Goal: Task Accomplishment & Management: Use online tool/utility

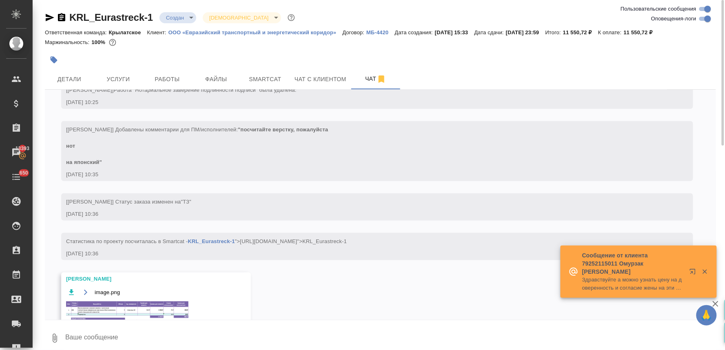
scroll to position [249, 0]
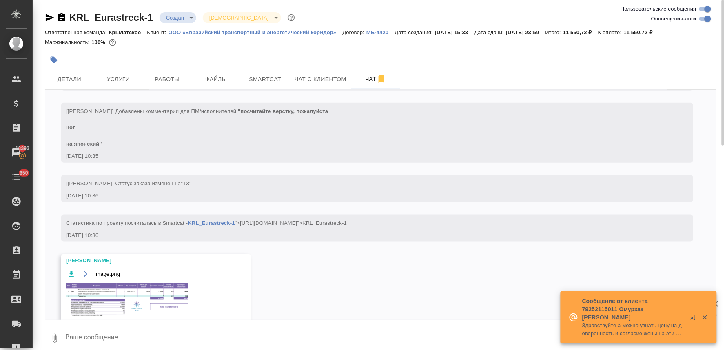
click at [140, 287] on img at bounding box center [127, 300] width 122 height 35
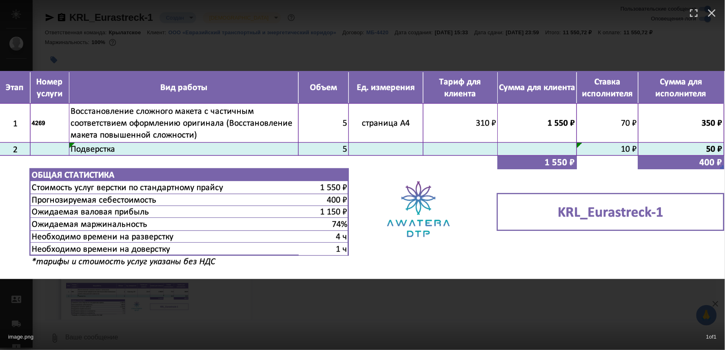
click at [224, 301] on div "image.png 1 of 1" at bounding box center [362, 175] width 725 height 350
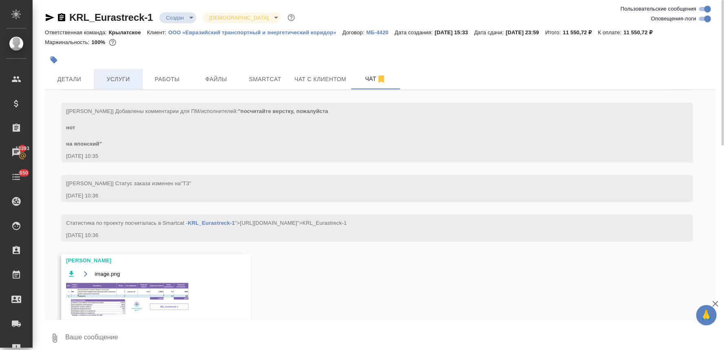
click at [116, 75] on span "Услуги" at bounding box center [118, 79] width 39 height 10
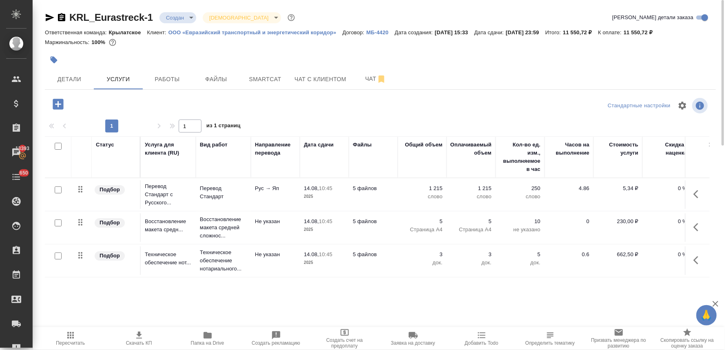
click at [55, 105] on icon "button" at bounding box center [58, 104] width 11 height 11
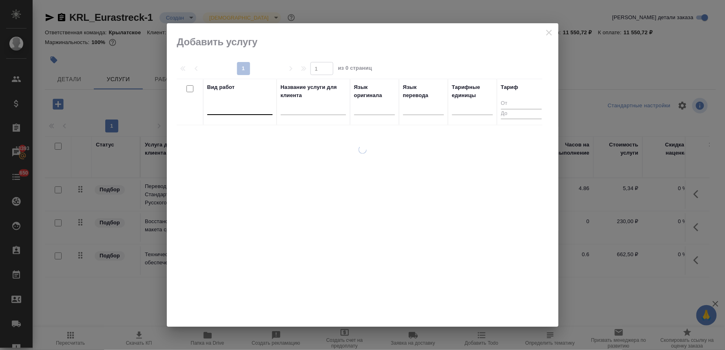
click at [217, 111] on div at bounding box center [239, 107] width 65 height 12
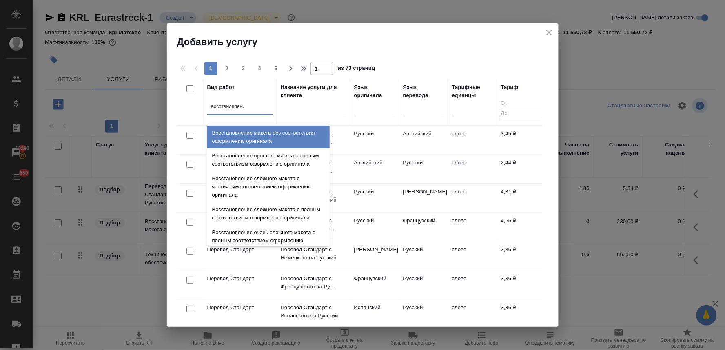
type input "восстановление"
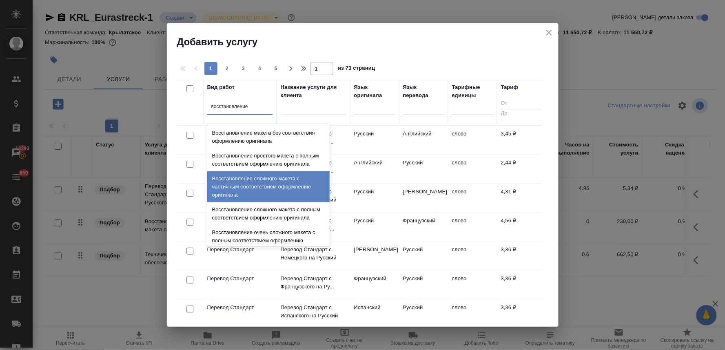
click at [258, 191] on div "Восстановление сложного макета с частичным соответствием оформлению оригинала" at bounding box center [268, 186] width 122 height 31
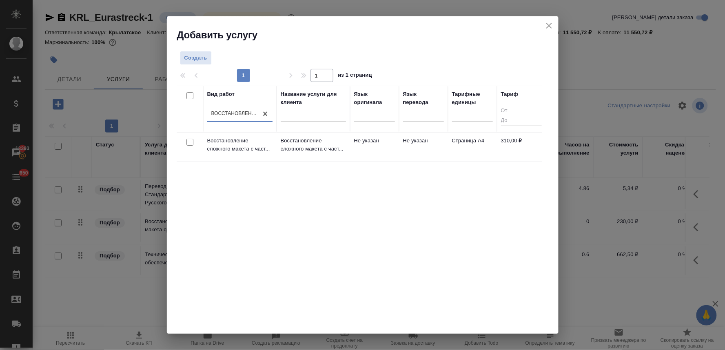
click at [190, 143] on input "checkbox" at bounding box center [189, 142] width 7 height 7
checkbox input "true"
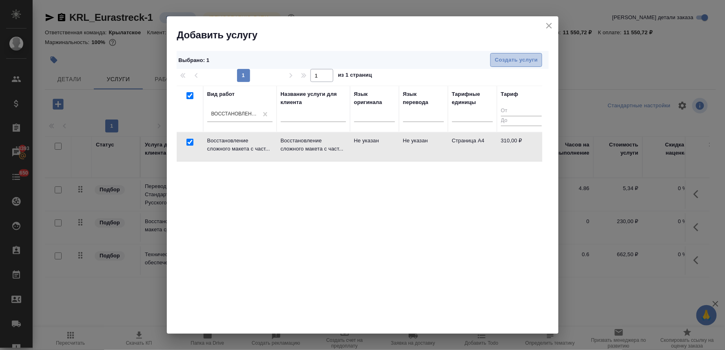
click at [503, 60] on span "Создать услуги" at bounding box center [516, 59] width 43 height 9
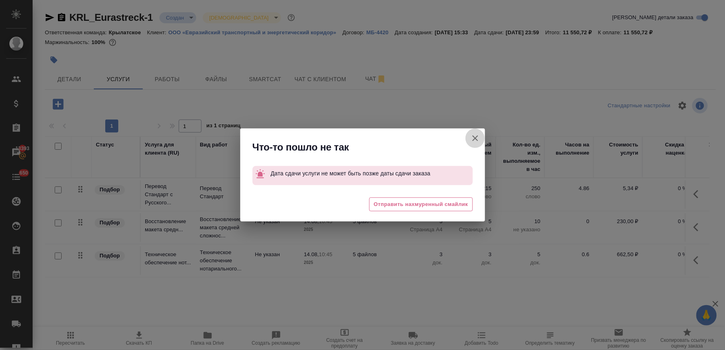
click at [476, 139] on icon "button" at bounding box center [475, 138] width 10 height 10
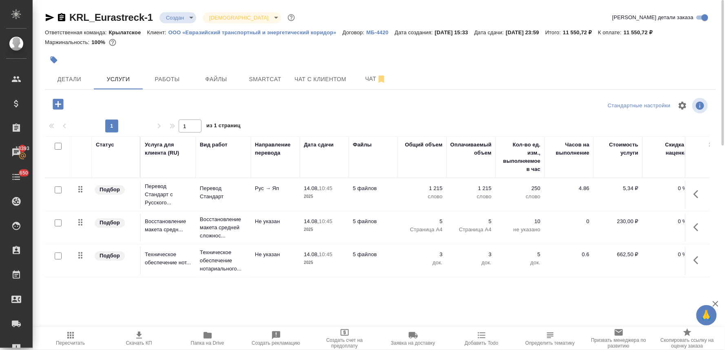
click at [58, 102] on icon "button" at bounding box center [58, 104] width 14 height 14
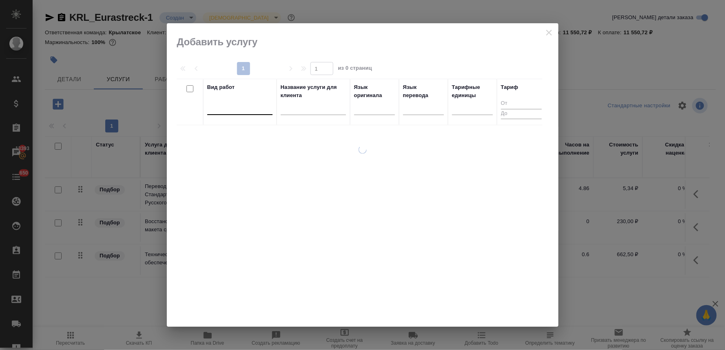
click at [254, 106] on div at bounding box center [239, 107] width 65 height 12
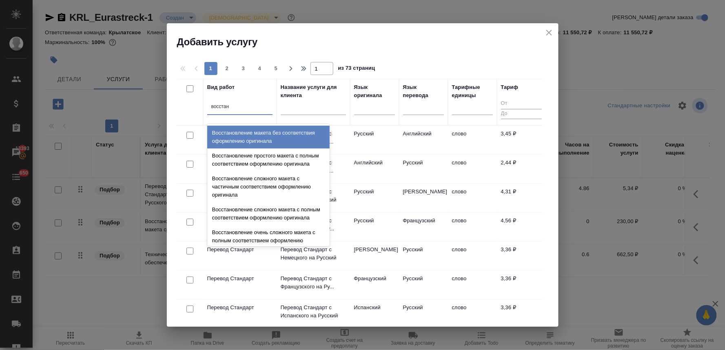
type input "восстано"
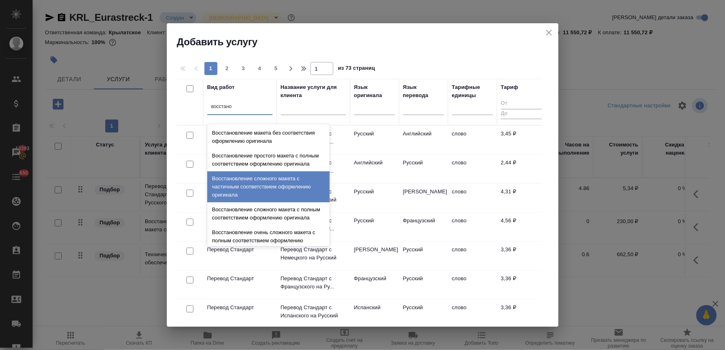
click at [258, 186] on div "Восстановление сложного макета с частичным соответствием оформлению оригинала" at bounding box center [268, 186] width 122 height 31
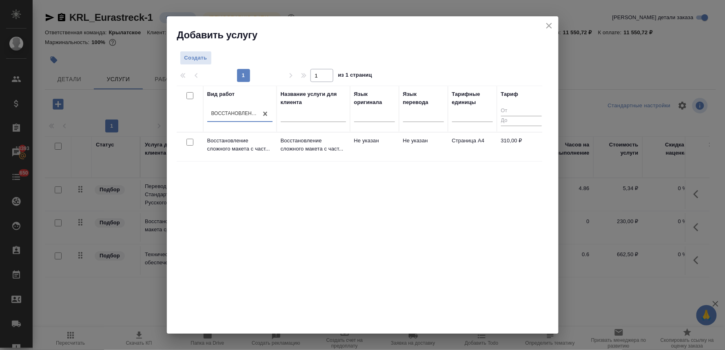
click at [189, 142] on input "checkbox" at bounding box center [189, 142] width 7 height 7
checkbox input "true"
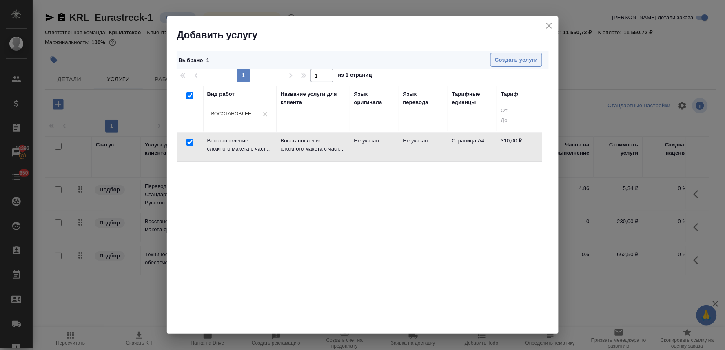
click at [526, 59] on span "Создать услуги" at bounding box center [516, 59] width 43 height 9
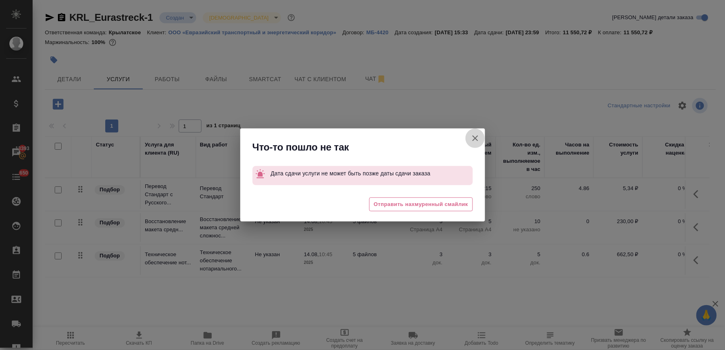
click at [475, 137] on icon "button" at bounding box center [475, 138] width 10 height 10
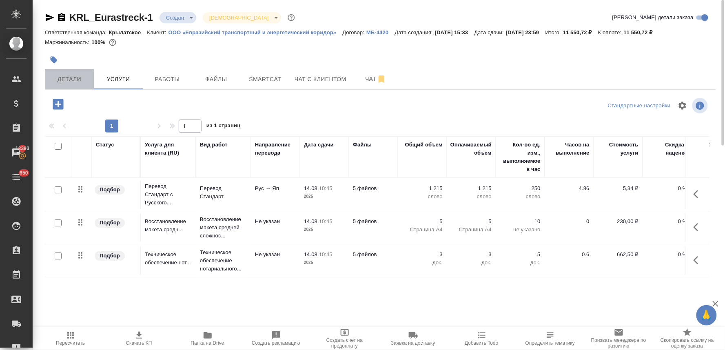
click at [67, 81] on span "Детали" at bounding box center [69, 79] width 39 height 10
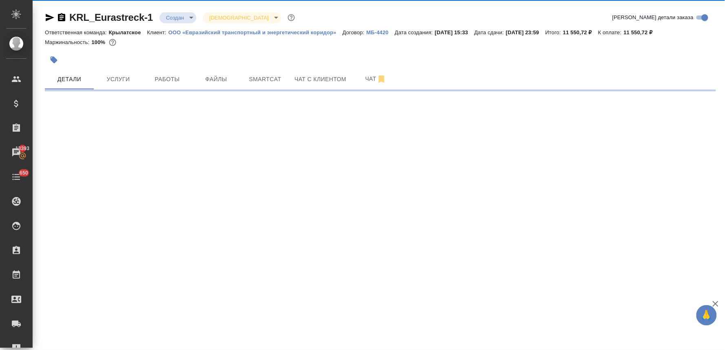
select select "RU"
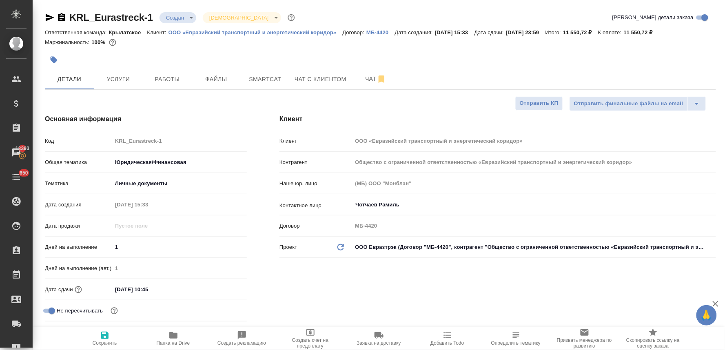
type textarea "x"
type input "Мосина Ирина"
click at [184, 291] on input "14.08.2025 10:45" at bounding box center [147, 290] width 71 height 12
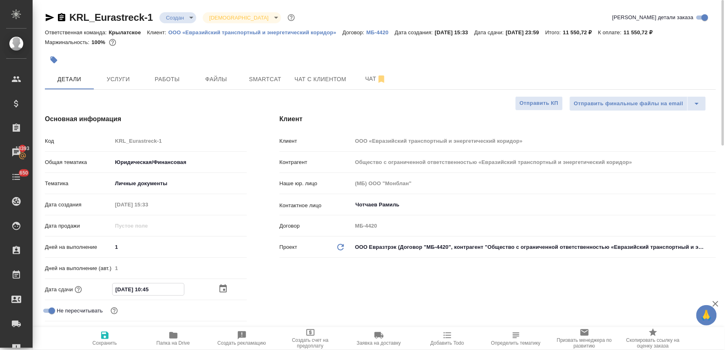
click at [224, 285] on icon "button" at bounding box center [223, 289] width 10 height 10
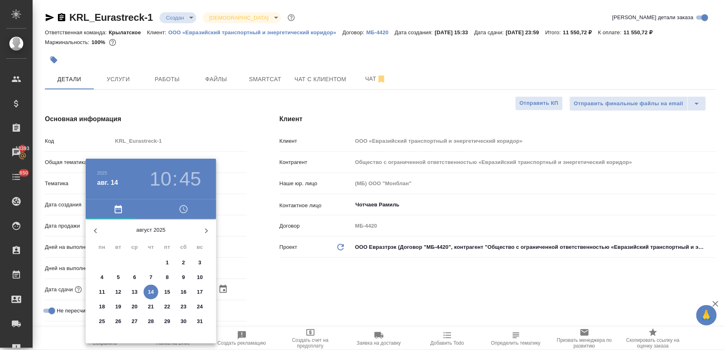
click at [168, 293] on p "15" at bounding box center [167, 292] width 6 height 8
type input "15.08.2025 10:45"
type textarea "x"
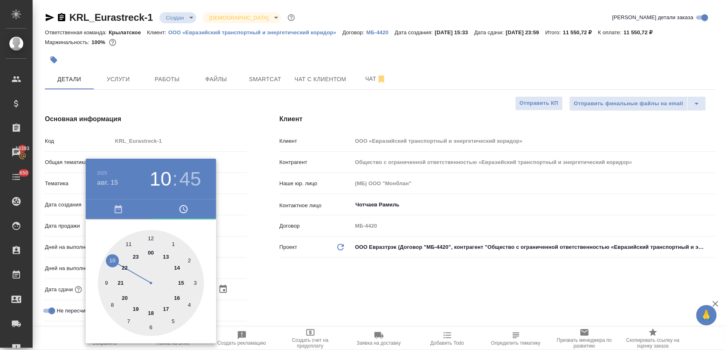
click at [373, 281] on div at bounding box center [362, 175] width 725 height 350
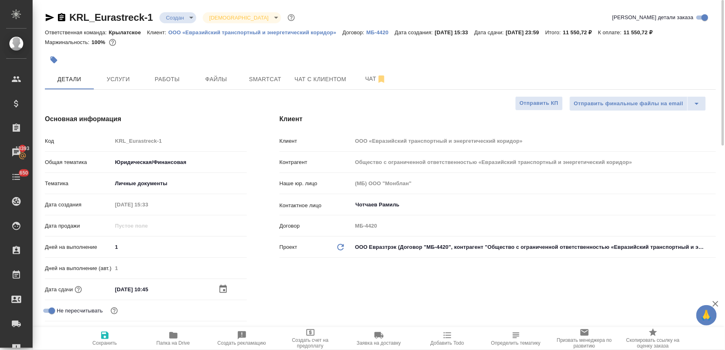
click at [96, 346] on span "Сохранить" at bounding box center [105, 343] width 24 height 6
type textarea "x"
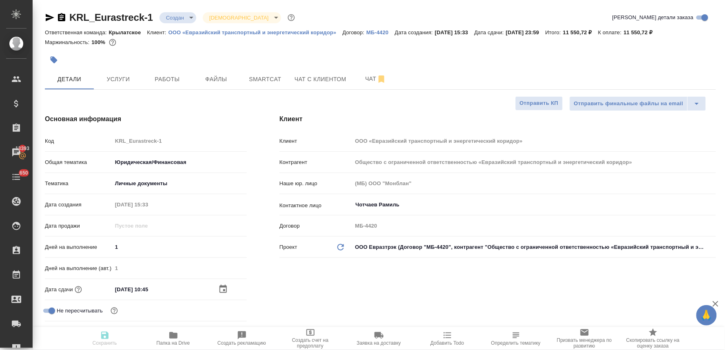
type textarea "x"
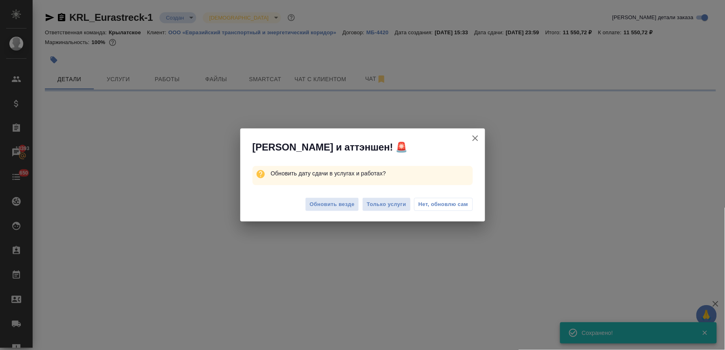
select select "RU"
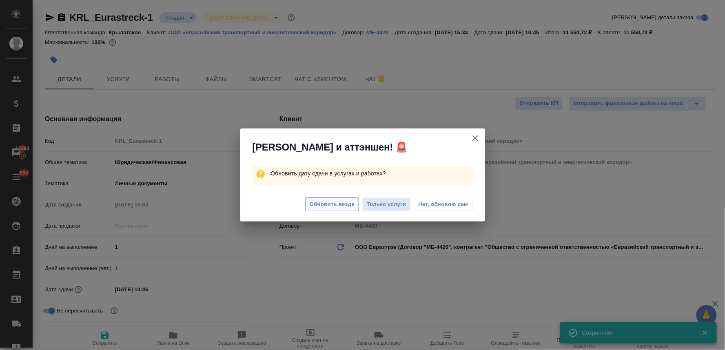
type textarea "x"
click at [340, 206] on span "Обновить везде" at bounding box center [332, 204] width 45 height 9
type textarea "x"
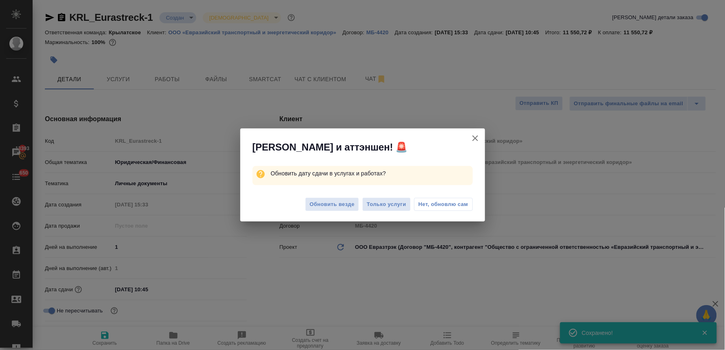
type textarea "x"
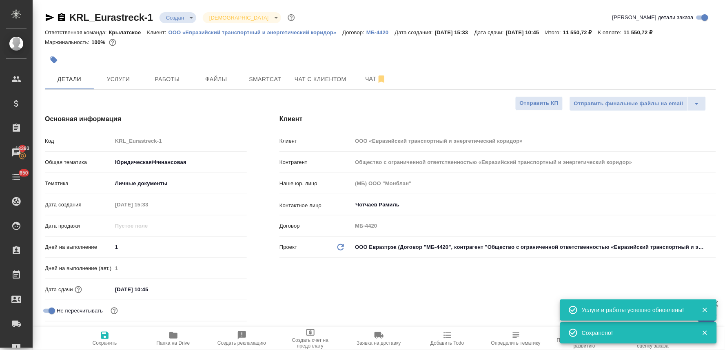
click at [122, 75] on span "Услуги" at bounding box center [118, 79] width 39 height 10
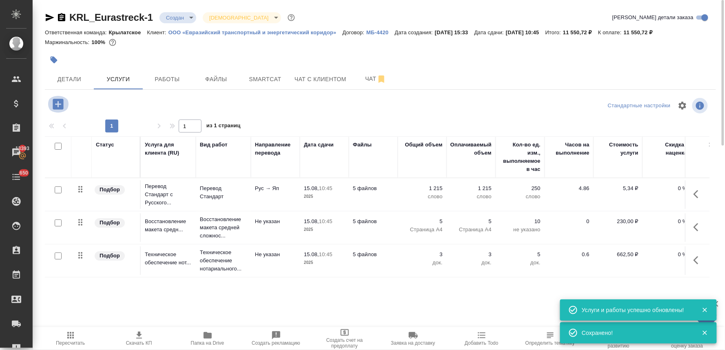
click at [63, 103] on icon "button" at bounding box center [58, 104] width 11 height 11
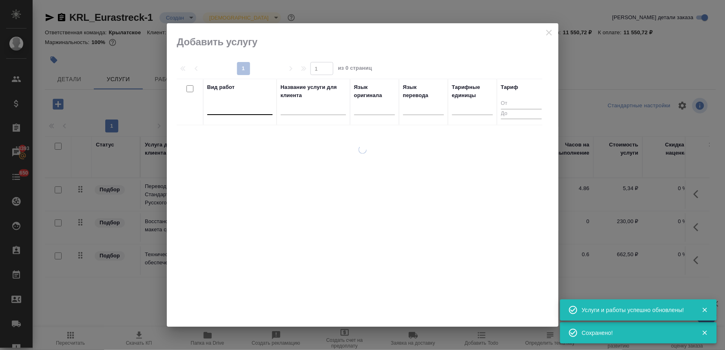
click at [231, 106] on div at bounding box center [239, 107] width 65 height 12
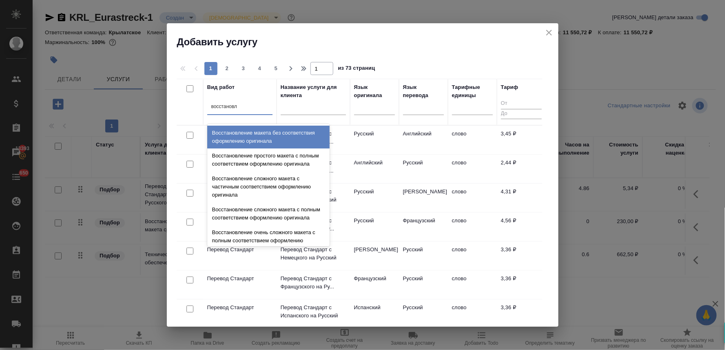
type input "восстановле"
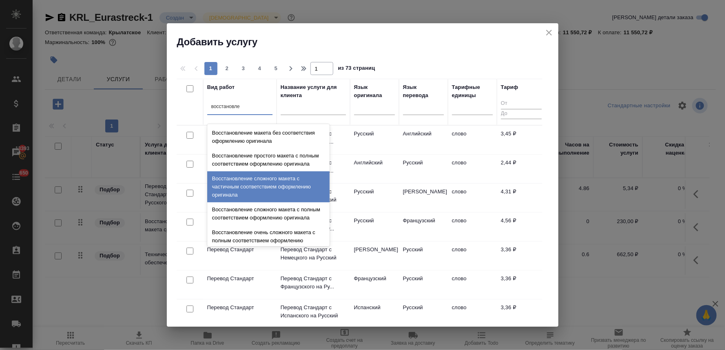
click at [248, 200] on div "Восстановление сложного макета с частичным соответствием оформлению оригинала" at bounding box center [268, 186] width 122 height 31
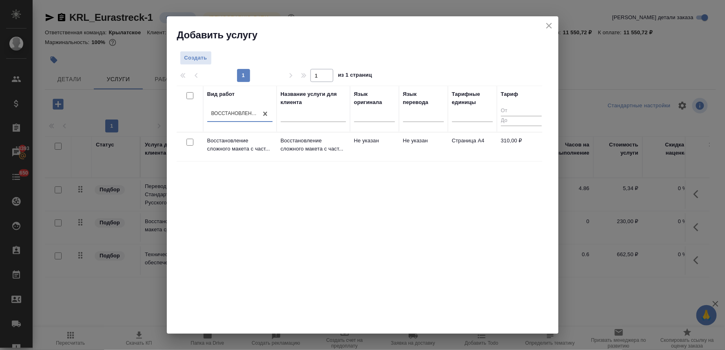
click at [189, 142] on input "checkbox" at bounding box center [189, 142] width 7 height 7
checkbox input "true"
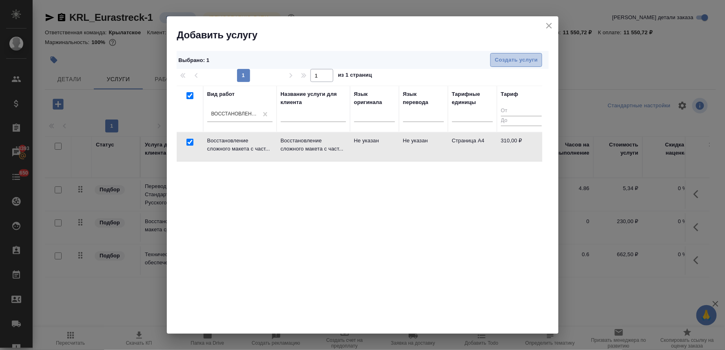
click at [519, 58] on span "Создать услуги" at bounding box center [516, 59] width 43 height 9
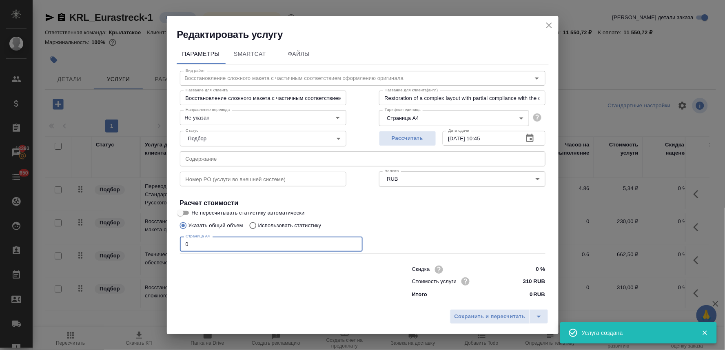
drag, startPoint x: 201, startPoint y: 249, endPoint x: 129, endPoint y: 248, distance: 71.4
click at [140, 247] on div "Редактировать услугу Параметры SmartCat Файлы Вид работ Восстановление сложного…" at bounding box center [362, 175] width 725 height 350
type input "5"
click at [490, 323] on button "Сохранить и пересчитать" at bounding box center [490, 316] width 80 height 15
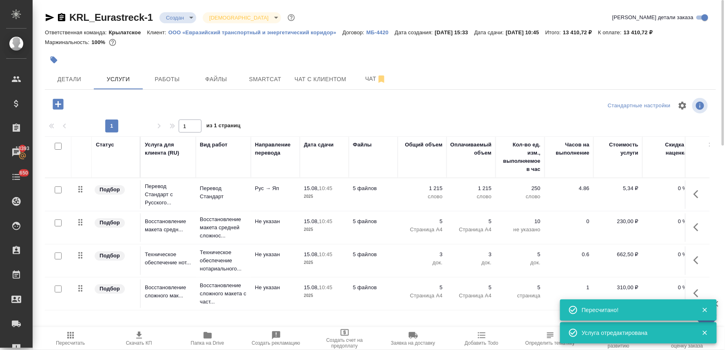
click at [694, 226] on icon "button" at bounding box center [699, 227] width 10 height 10
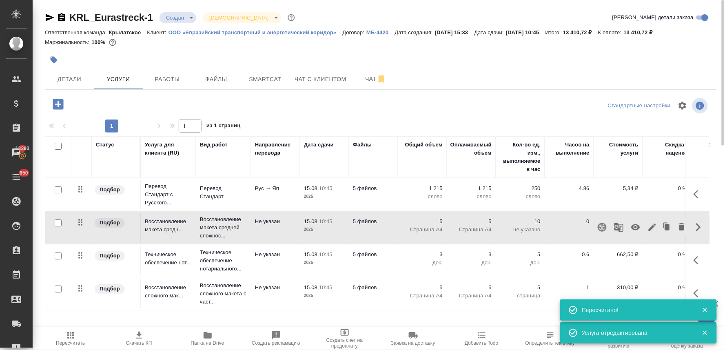
click at [631, 229] on icon "button" at bounding box center [635, 227] width 9 height 6
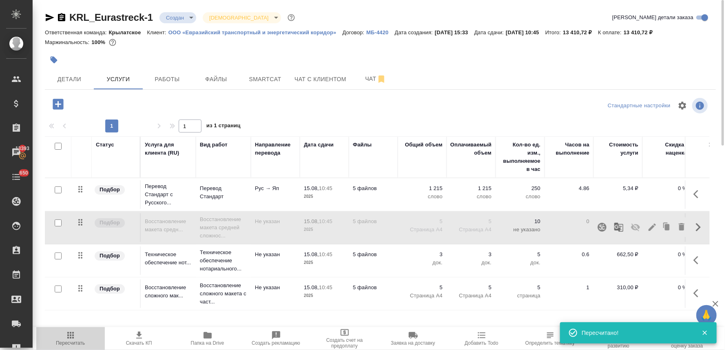
drag, startPoint x: 76, startPoint y: 341, endPoint x: 124, endPoint y: 296, distance: 65.8
click at [78, 341] on span "Пересчитать" at bounding box center [70, 343] width 29 height 6
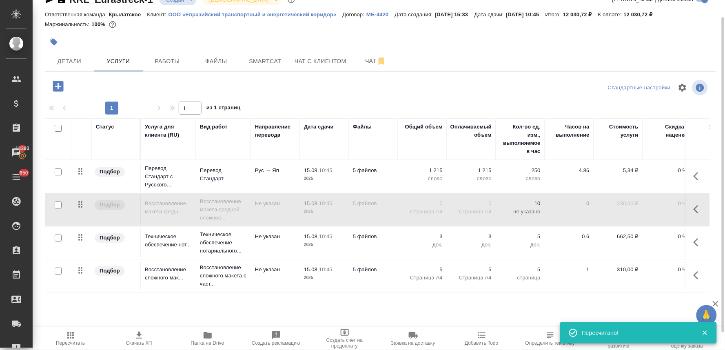
scroll to position [6, 0]
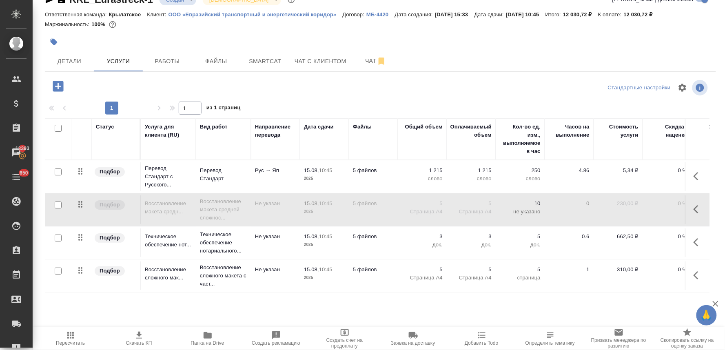
click at [694, 205] on icon "button" at bounding box center [696, 209] width 5 height 8
click at [679, 205] on icon "button" at bounding box center [682, 208] width 6 height 7
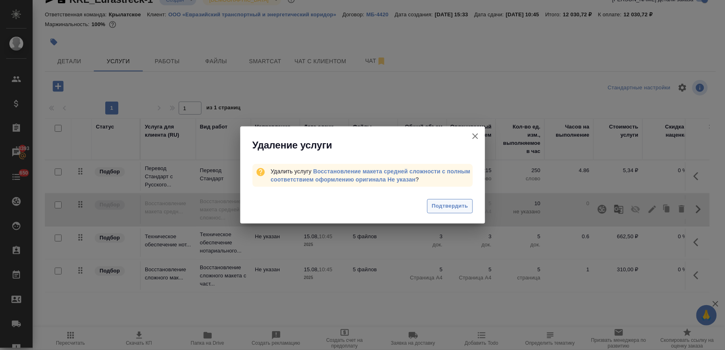
click at [445, 206] on span "Подтвердить" at bounding box center [450, 206] width 36 height 9
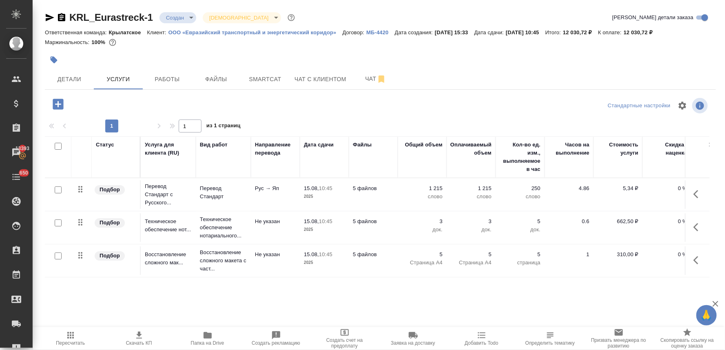
scroll to position [0, 0]
click at [144, 339] on span "Скачать КП" at bounding box center [139, 338] width 59 height 16
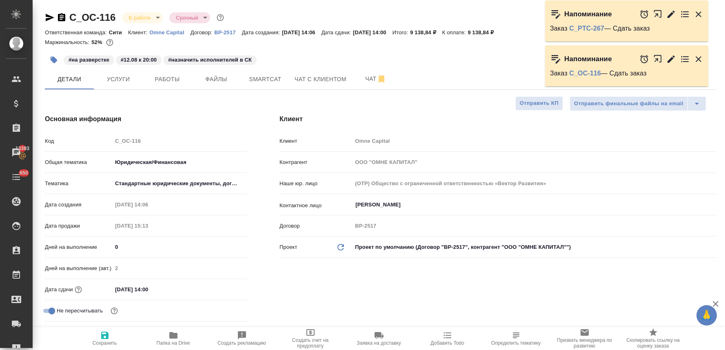
select select "RU"
